Goal: Task Accomplishment & Management: Complete application form

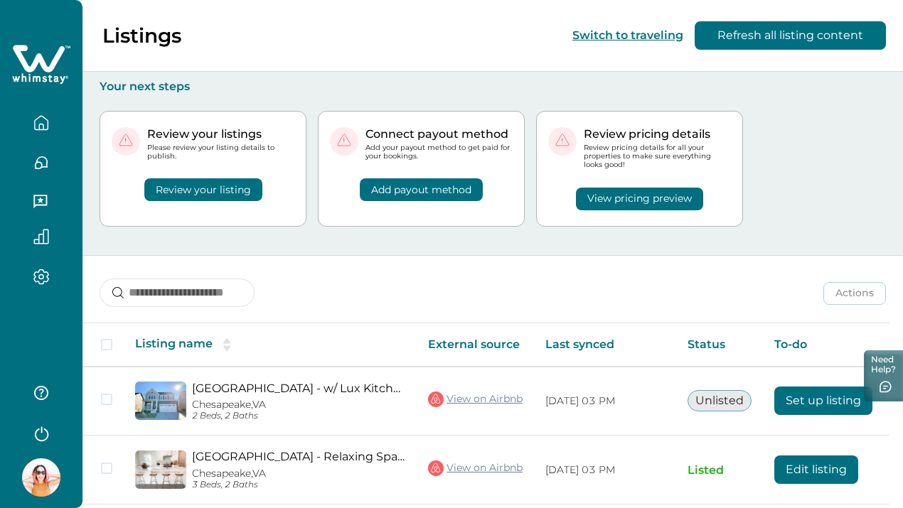
scroll to position [114, 0]
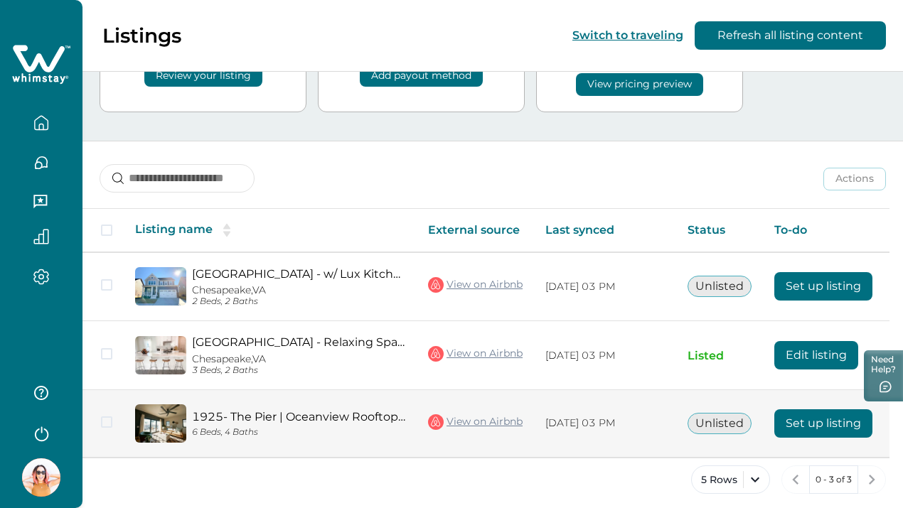
click at [798, 411] on button "Set up listing" at bounding box center [823, 423] width 98 height 28
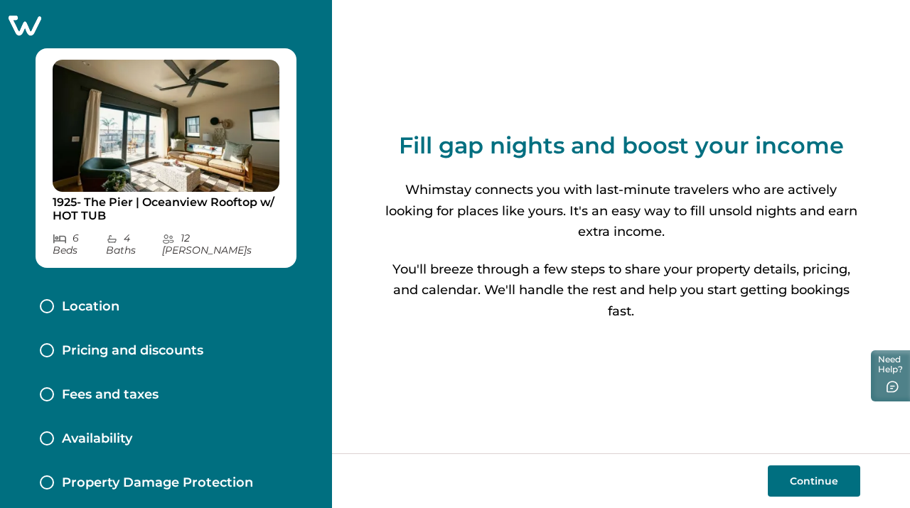
click at [813, 484] on button "Continue" at bounding box center [814, 481] width 92 height 31
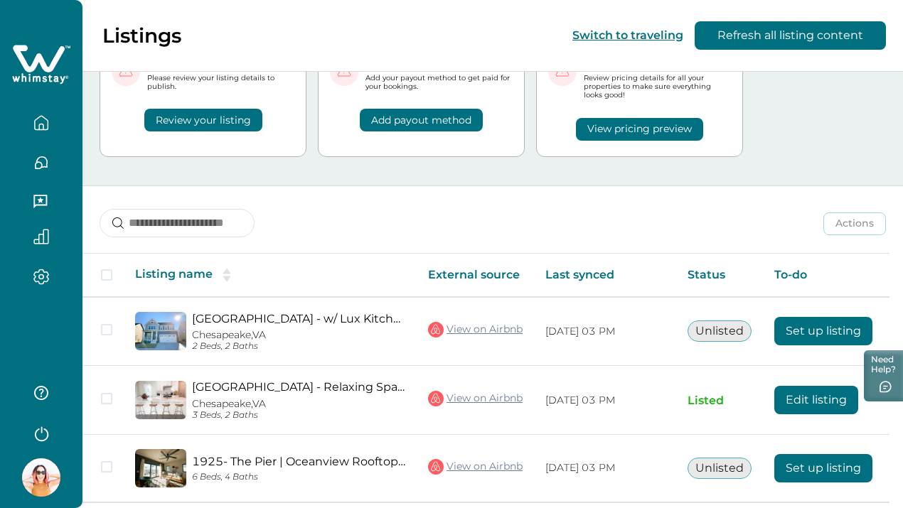
scroll to position [114, 0]
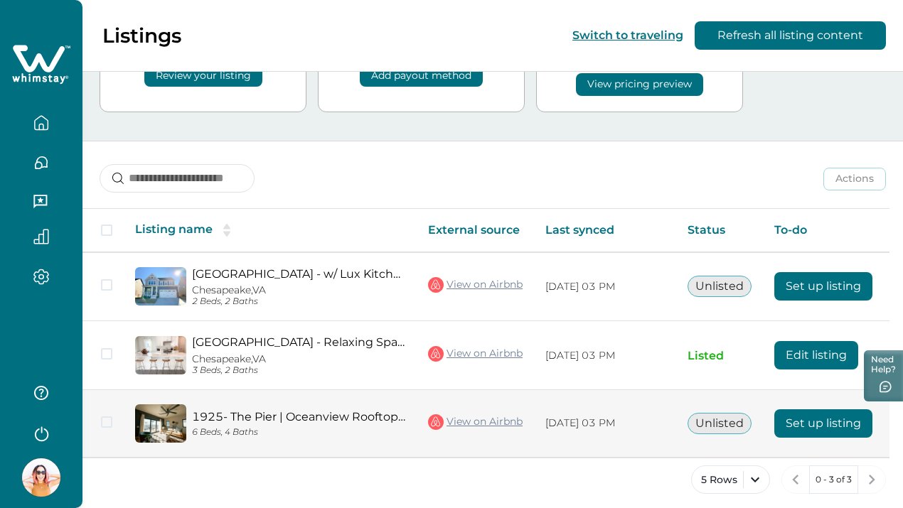
click at [784, 410] on button "Set up listing" at bounding box center [823, 423] width 98 height 28
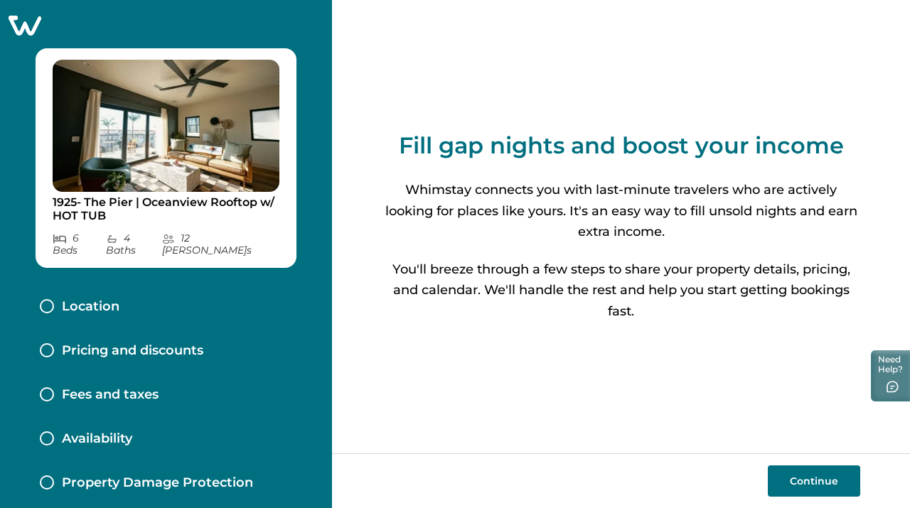
scroll to position [132, 0]
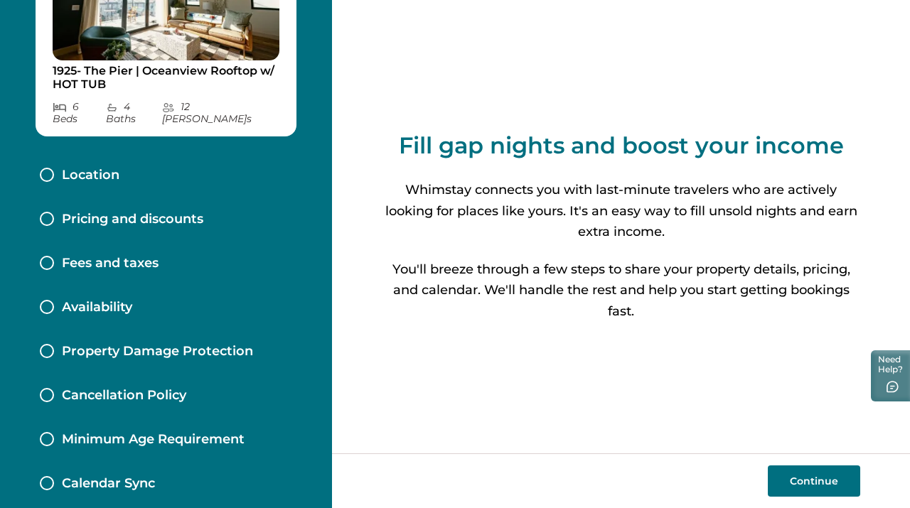
click at [803, 476] on button "Continue" at bounding box center [814, 481] width 92 height 31
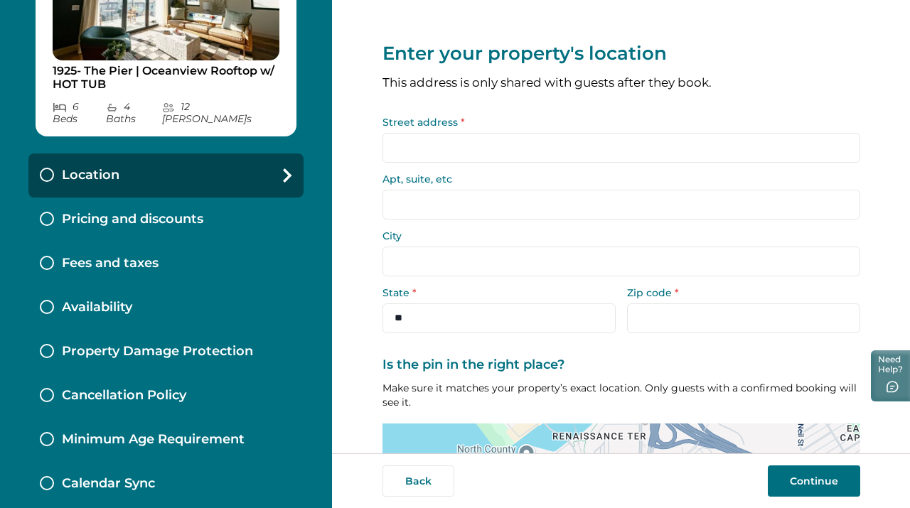
click at [488, 156] on input "Street address *" at bounding box center [621, 148] width 478 height 30
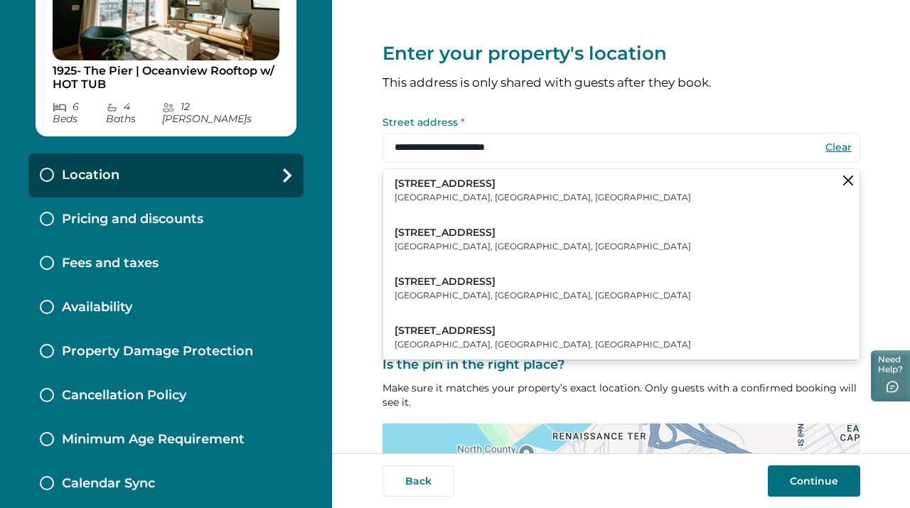
click at [493, 181] on button "806 N Cleveland St Oceanside, CA, USA" at bounding box center [621, 190] width 476 height 43
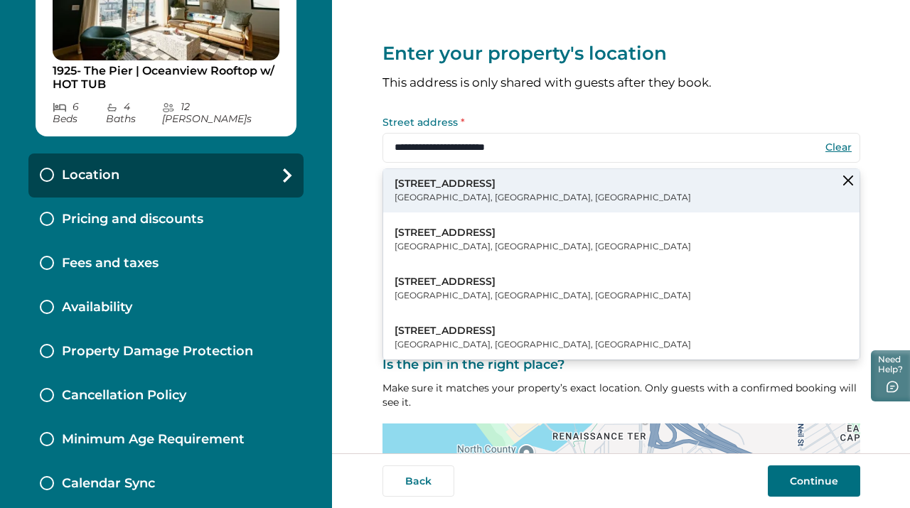
type input "**********"
type input "*********"
select select "**"
type input "*****"
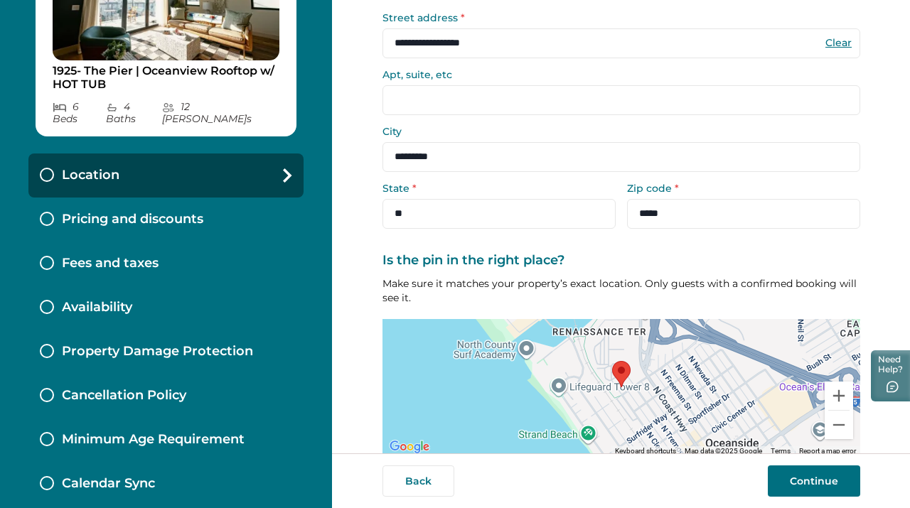
scroll to position [166, 0]
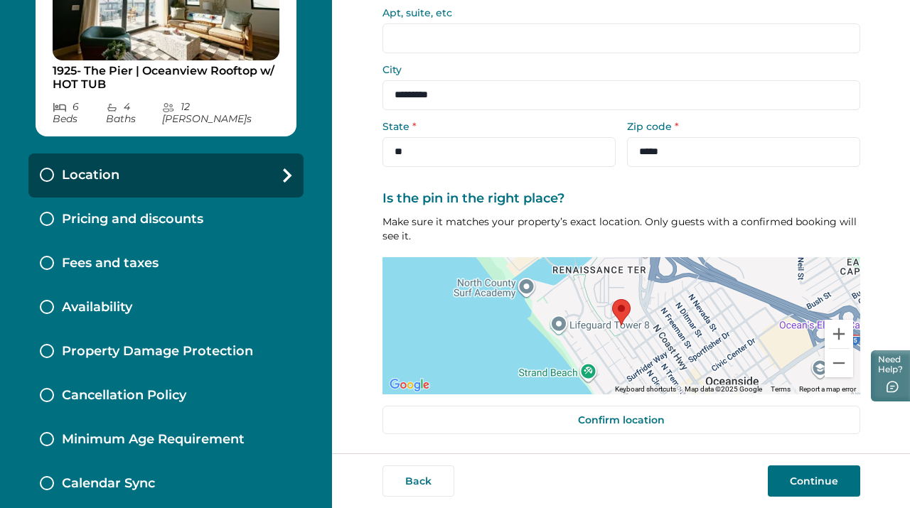
click at [810, 484] on button "Continue" at bounding box center [814, 481] width 92 height 31
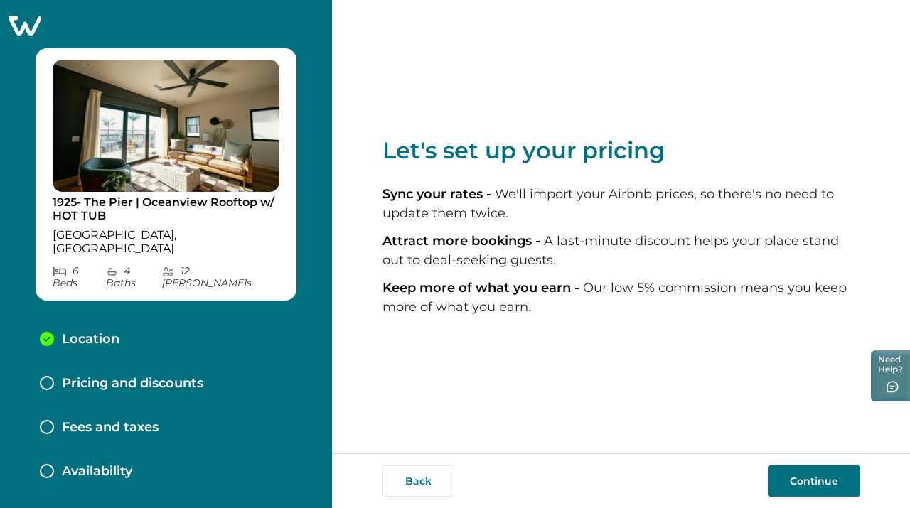
click at [832, 483] on button "Continue" at bounding box center [814, 481] width 92 height 31
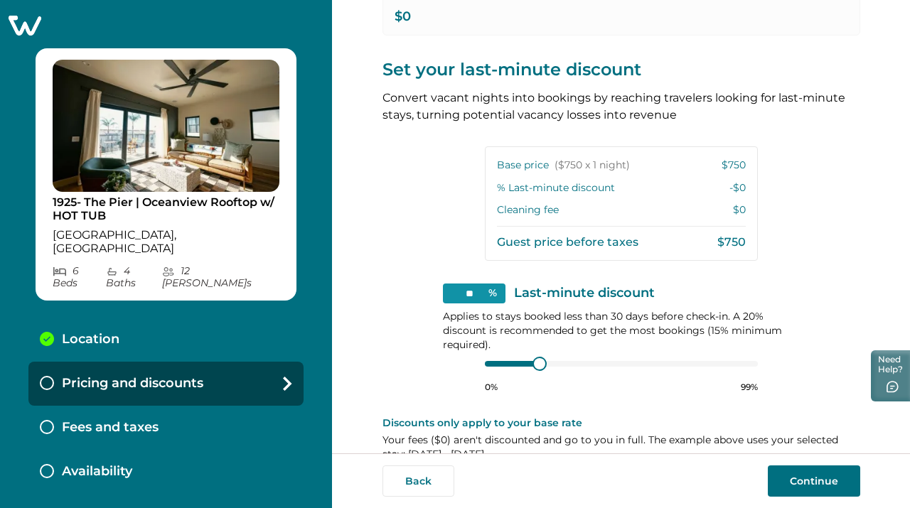
scroll to position [305, 0]
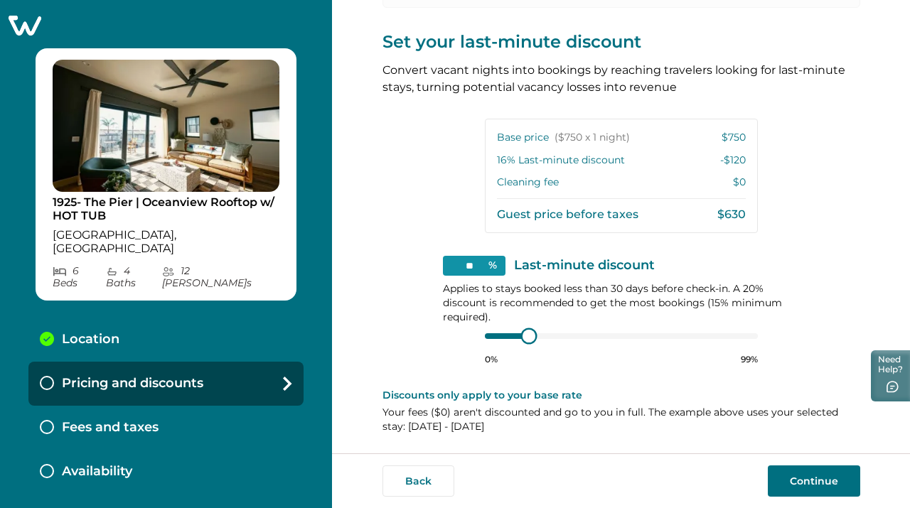
type input "**"
click at [522, 338] on div at bounding box center [525, 336] width 13 height 13
click at [818, 483] on button "Continue" at bounding box center [814, 481] width 92 height 31
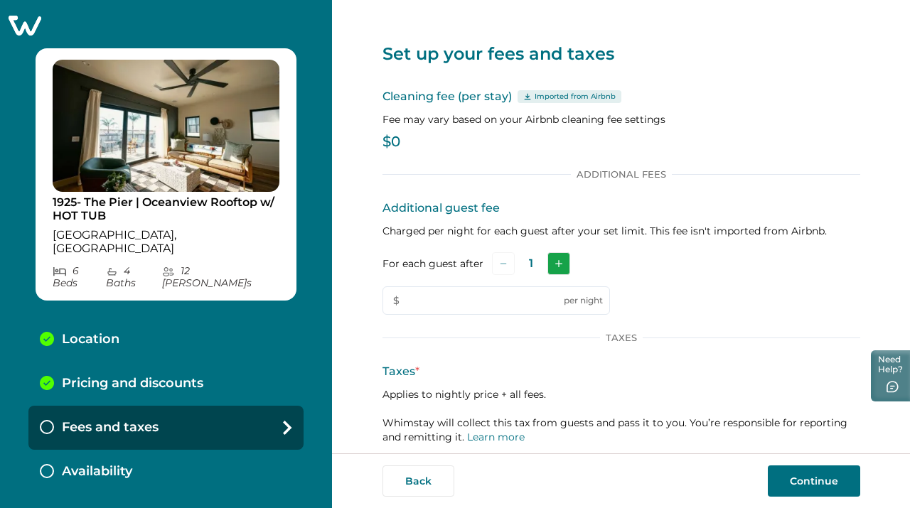
click at [557, 256] on button "Add" at bounding box center [558, 263] width 23 height 23
click at [557, 256] on button "Add" at bounding box center [560, 263] width 23 height 23
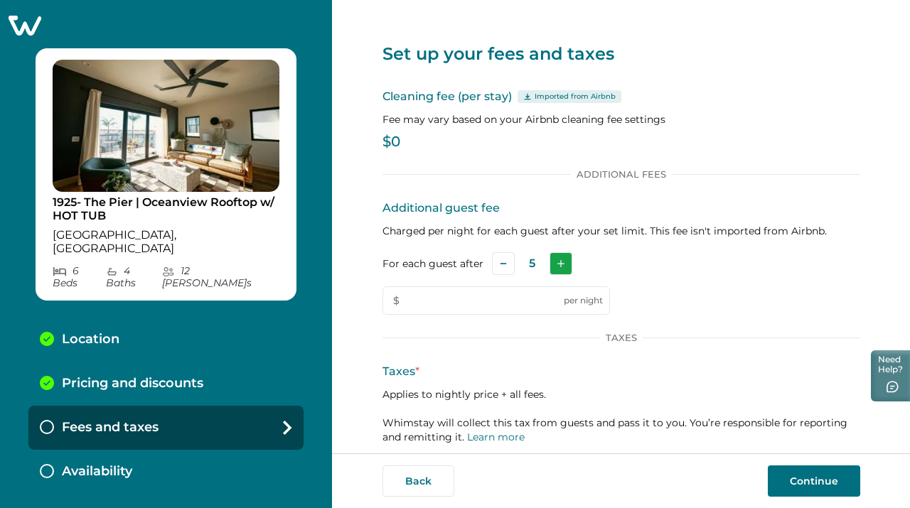
click at [557, 256] on button "Add" at bounding box center [560, 263] width 23 height 23
click at [557, 256] on button "Add" at bounding box center [561, 263] width 23 height 23
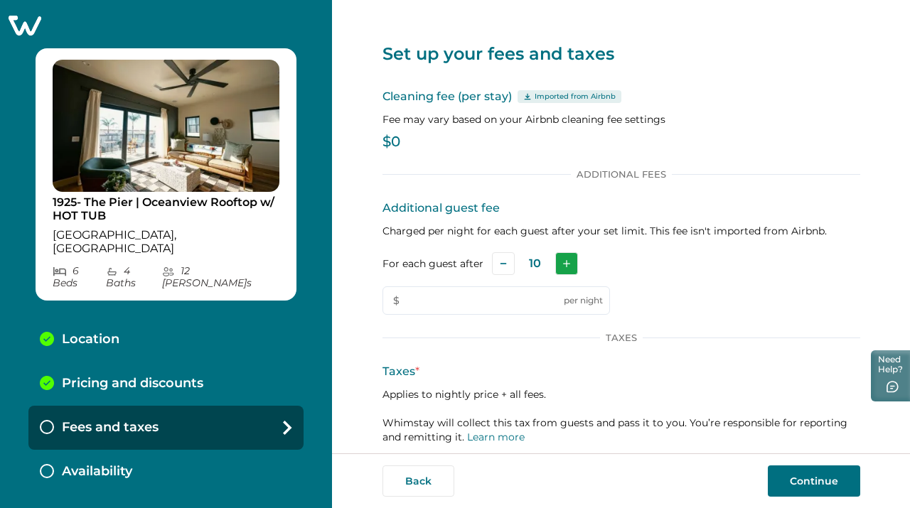
click at [557, 256] on button "Add" at bounding box center [566, 263] width 23 height 23
click at [557, 256] on button "Add" at bounding box center [563, 263] width 23 height 23
click at [502, 309] on input "text" at bounding box center [495, 300] width 227 height 28
type input "*"
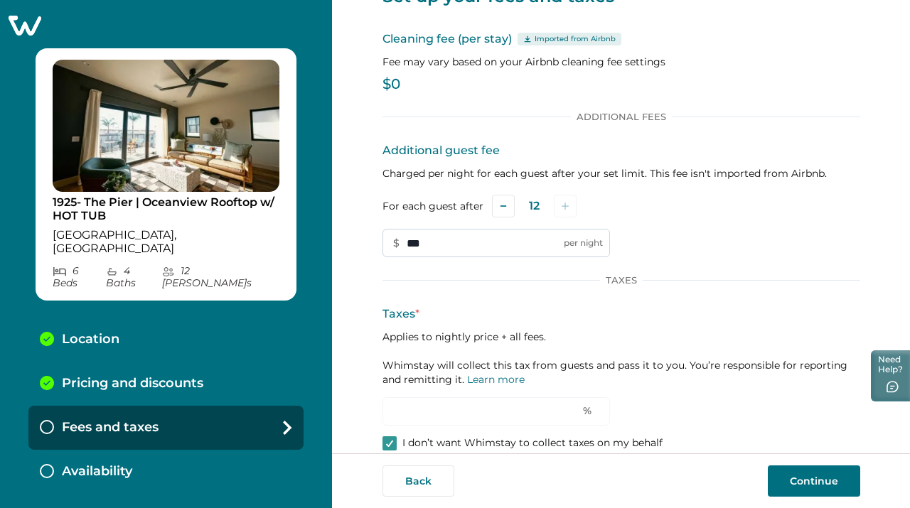
scroll to position [77, 0]
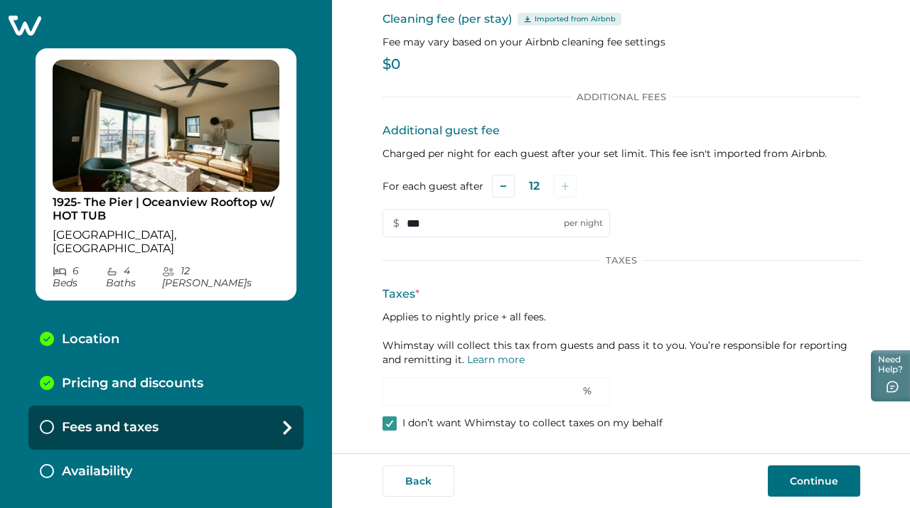
type input "***"
click at [828, 488] on button "Continue" at bounding box center [814, 481] width 92 height 31
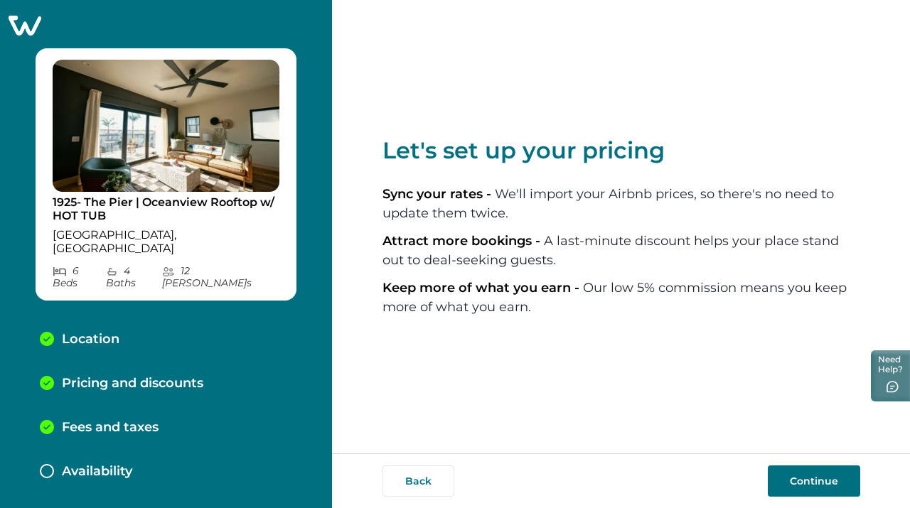
click at [820, 490] on button "Continue" at bounding box center [814, 481] width 92 height 31
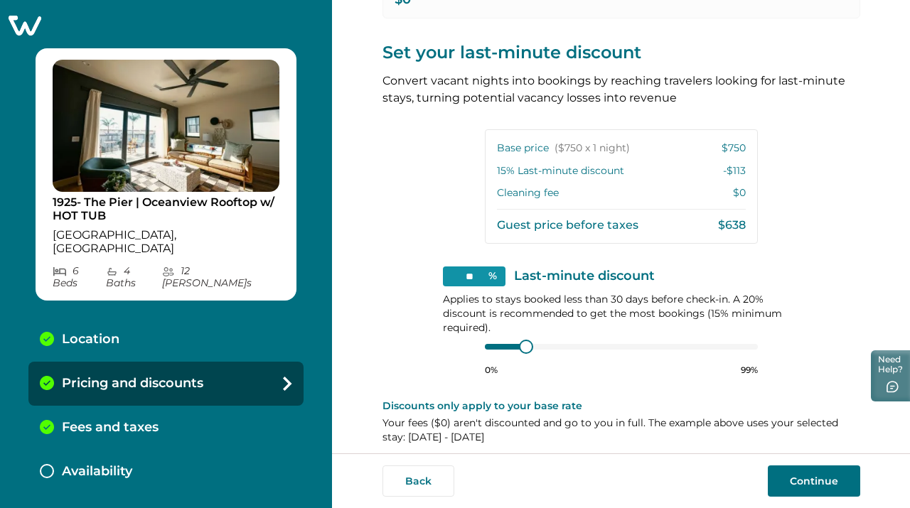
scroll to position [305, 0]
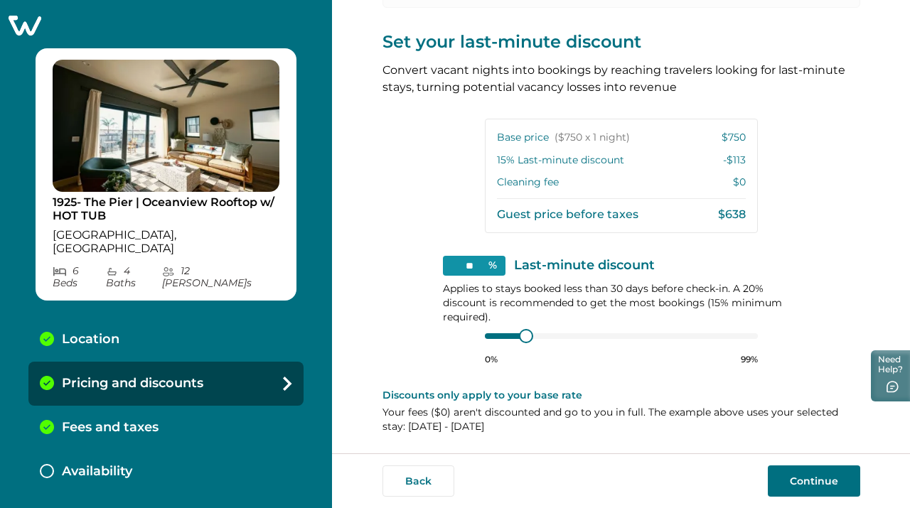
click at [787, 476] on button "Continue" at bounding box center [814, 481] width 92 height 31
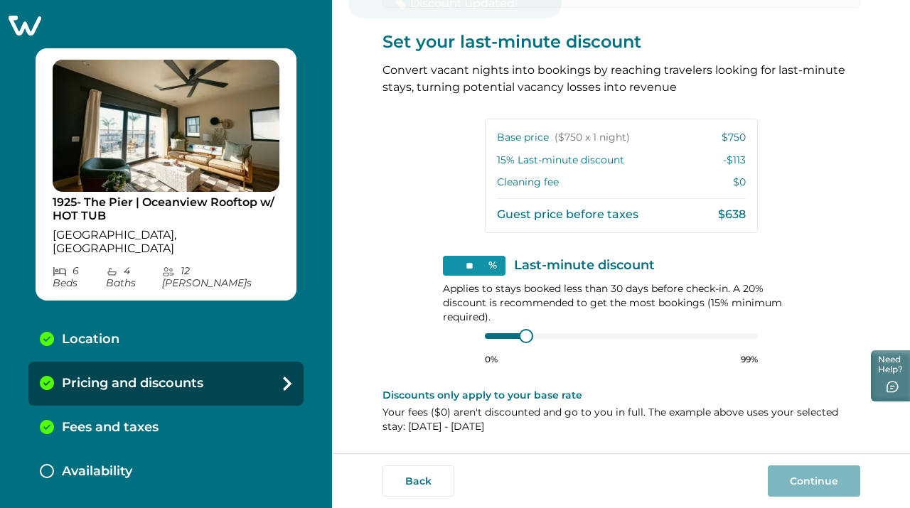
scroll to position [77, 0]
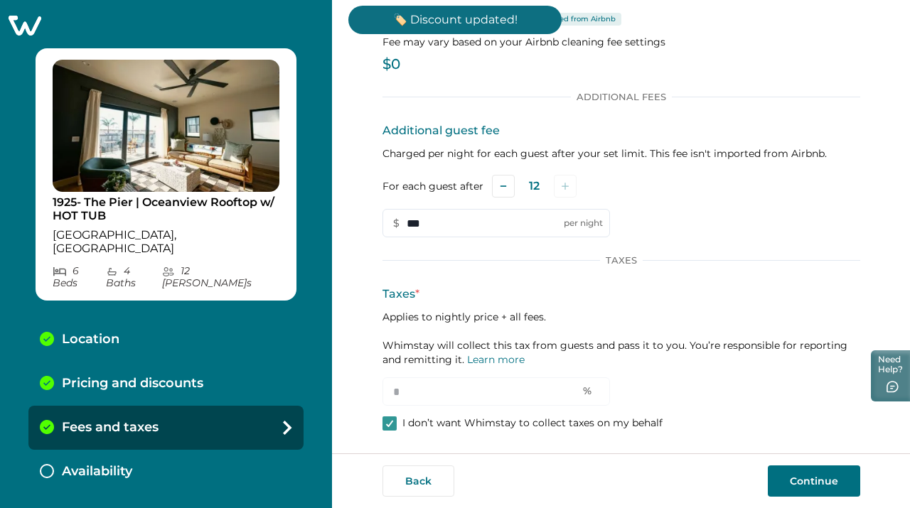
click at [807, 471] on button "Continue" at bounding box center [814, 481] width 92 height 31
